Goal: Find specific page/section: Find specific page/section

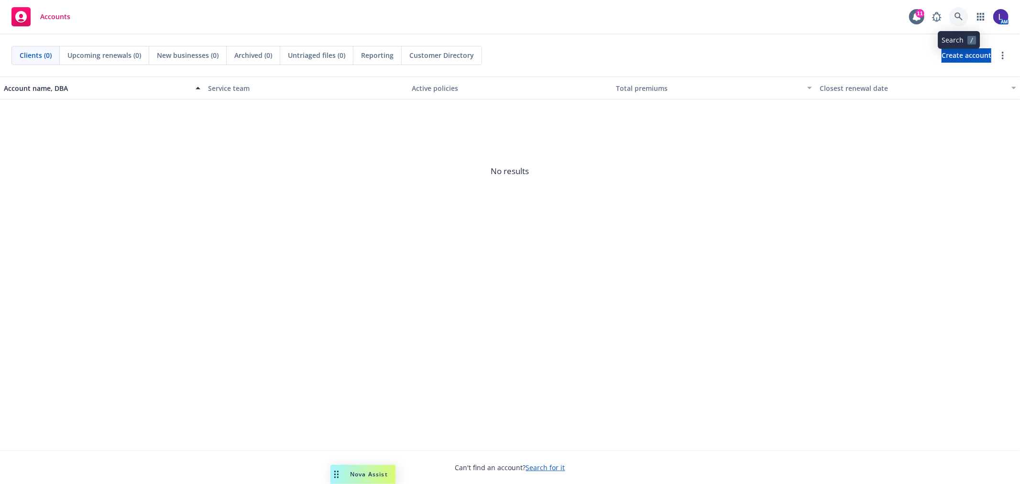
click at [959, 10] on link at bounding box center [958, 16] width 19 height 19
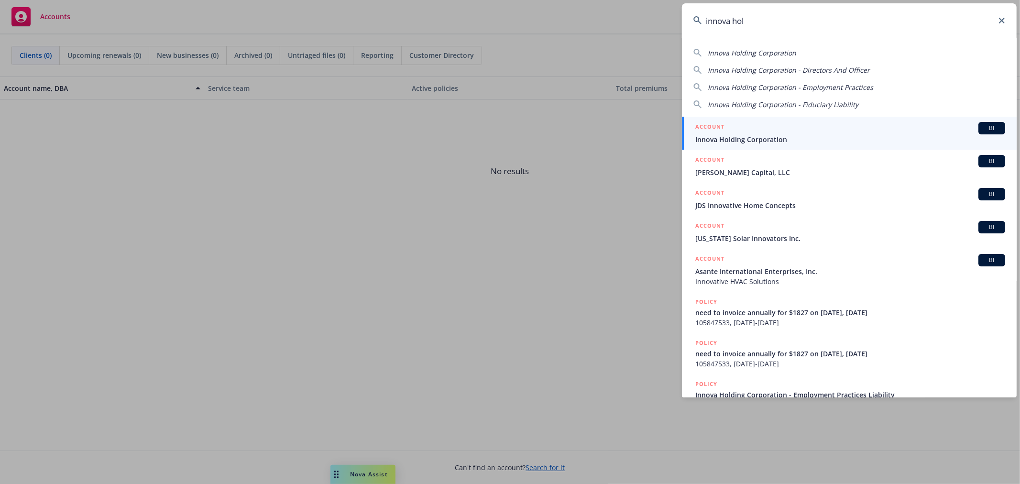
type input "innova hol"
click at [785, 137] on span "Innova Holding Corporation" at bounding box center [850, 139] width 310 height 10
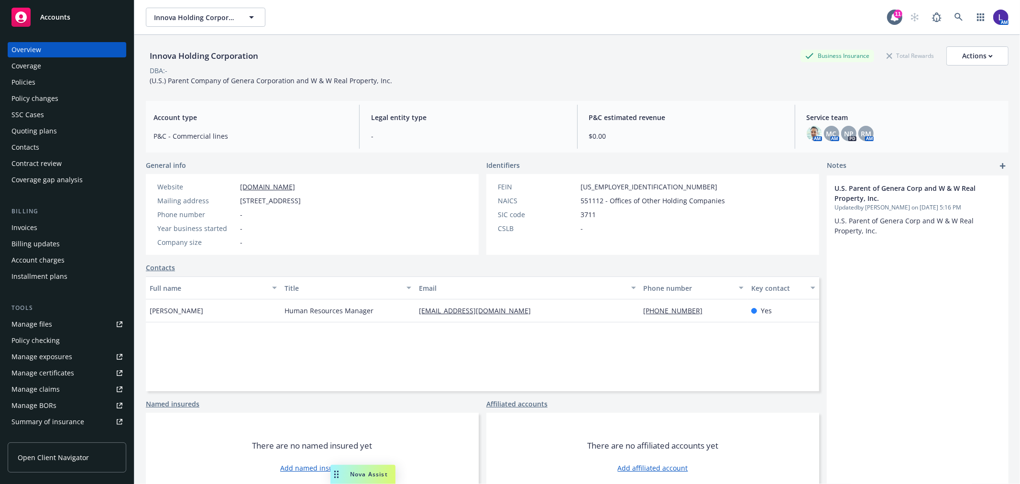
click at [25, 146] on div "Contacts" at bounding box center [25, 147] width 28 height 15
